Goal: Task Accomplishment & Management: Complete application form

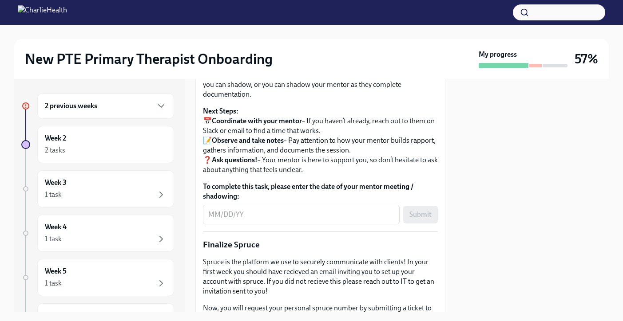
scroll to position [953, 0]
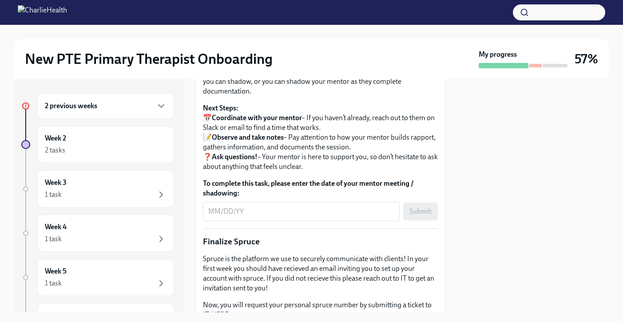
drag, startPoint x: 268, startPoint y: 148, endPoint x: 268, endPoint y: 172, distance: 24.0
click at [268, 50] on p "As part of your onboarding, you are able to request to shadow an Initial Treatm…" at bounding box center [320, 30] width 235 height 39
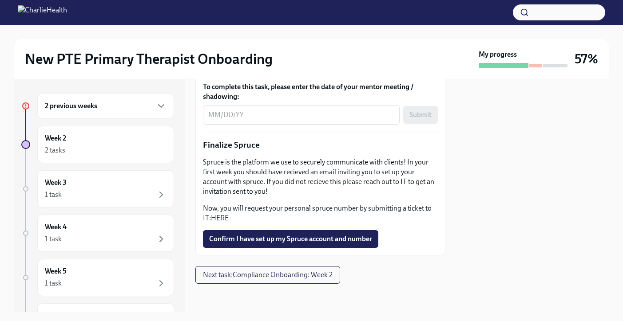
scroll to position [1159, 0]
click at [310, 244] on span "Confirm I have set up my Spruce account and number" at bounding box center [290, 239] width 163 height 9
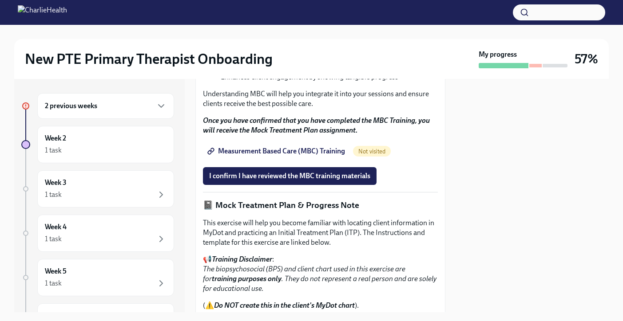
scroll to position [244, 0]
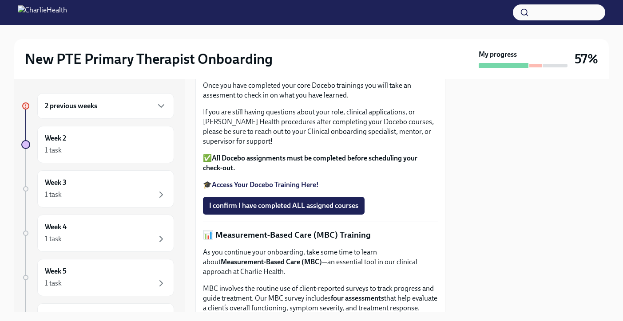
click at [133, 110] on div "2 previous weeks" at bounding box center [106, 106] width 122 height 11
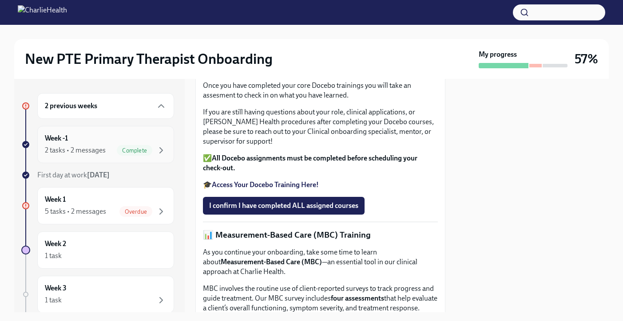
click at [92, 134] on div "Week -1 2 tasks • 2 messages Complete" at bounding box center [106, 145] width 122 height 22
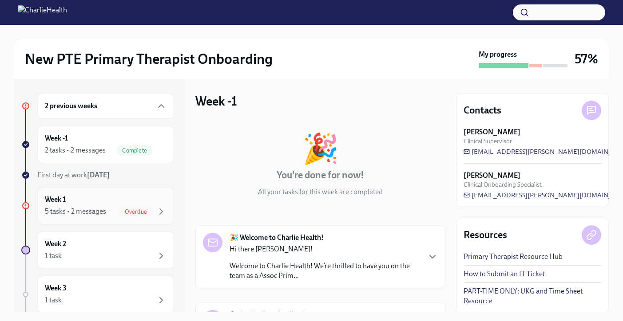
click at [97, 210] on div "5 tasks • 2 messages" at bounding box center [75, 212] width 61 height 10
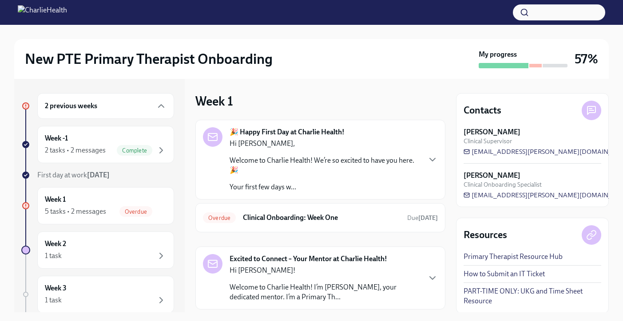
click at [283, 177] on div "Hi [PERSON_NAME], Welcome to Charlie Health! We’re so excited to have you here.…" at bounding box center [324, 165] width 190 height 53
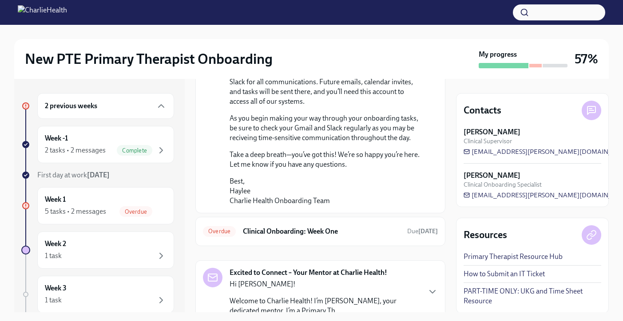
scroll to position [777, 0]
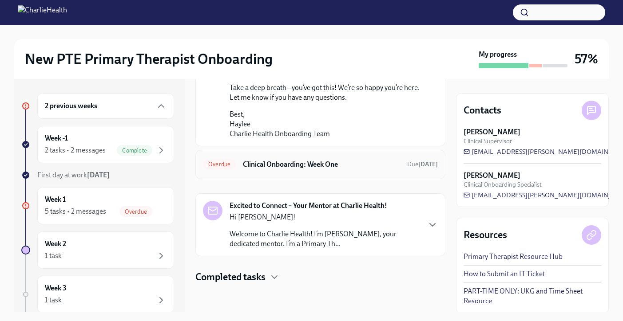
click at [296, 164] on h6 "Clinical Onboarding: Week One" at bounding box center [321, 165] width 157 height 10
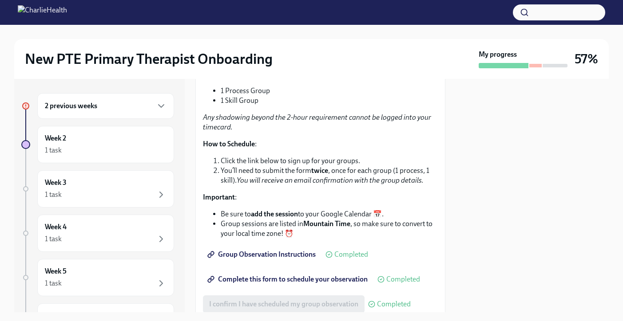
scroll to position [1496, 0]
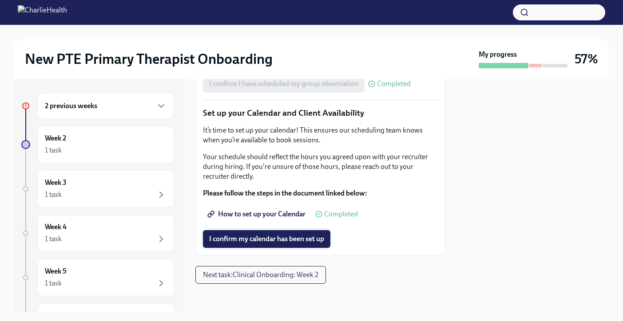
click at [292, 242] on span "I confirm my calendar has been set up" at bounding box center [266, 239] width 115 height 9
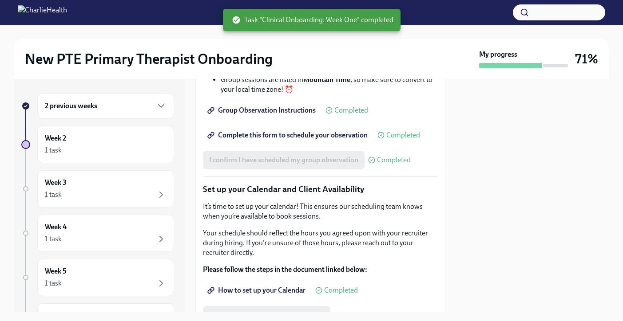
scroll to position [1342, 0]
click at [99, 151] on div "1 task" at bounding box center [106, 150] width 122 height 11
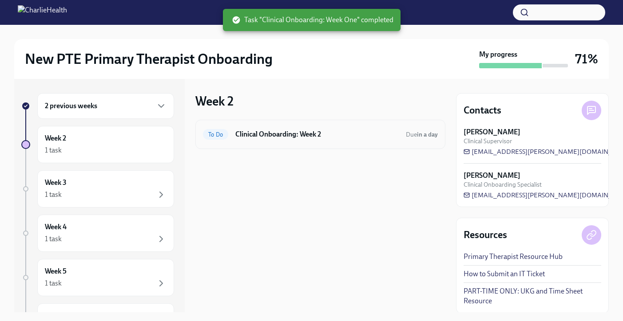
click at [287, 135] on h6 "Clinical Onboarding: Week 2" at bounding box center [316, 135] width 163 height 10
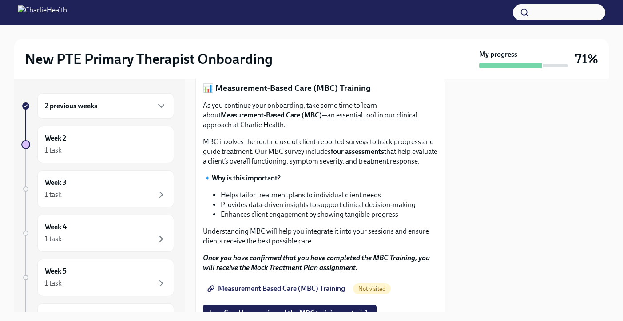
scroll to position [385, 0]
